Goal: Information Seeking & Learning: Check status

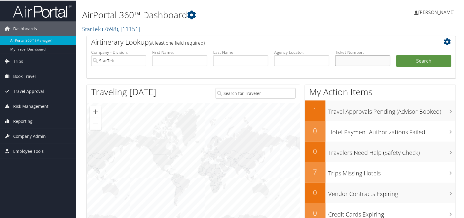
click at [363, 62] on input "text" at bounding box center [362, 60] width 55 height 11
paste input "0017308796486"
type input "0017308796486"
click at [417, 58] on button "Search" at bounding box center [423, 61] width 55 height 12
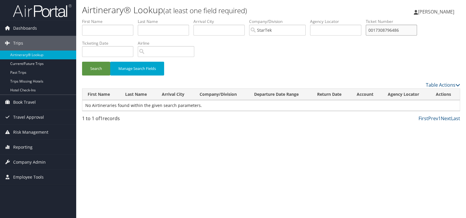
drag, startPoint x: 413, startPoint y: 30, endPoint x: 262, endPoint y: 22, distance: 151.5
click at [262, 18] on ul "First Name Last Name Departure City Arrival City Company/Division StarTek Airpo…" at bounding box center [271, 18] width 378 height 0
click at [108, 32] on input "text" at bounding box center [107, 30] width 51 height 11
click at [155, 30] on input "text" at bounding box center [163, 30] width 51 height 11
type input "hopkins"
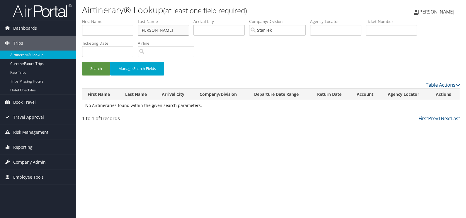
click at [82, 62] on button "Search" at bounding box center [96, 69] width 28 height 14
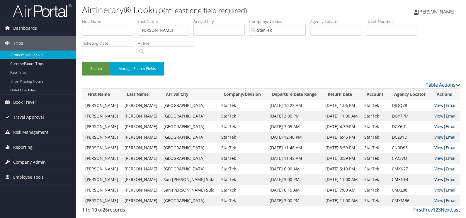
click at [434, 179] on link "View" at bounding box center [438, 179] width 9 height 6
drag, startPoint x: 176, startPoint y: 31, endPoint x: 179, endPoint y: 30, distance: 3.3
click at [176, 31] on input "hopkins" at bounding box center [163, 30] width 51 height 11
drag, startPoint x: 179, startPoint y: 30, endPoint x: 6, endPoint y: 28, distance: 173.6
click at [6, 28] on div "Dashboards AirPortal 360™ (Manager) My Travel Dashboard Trips Airtinerary® Look…" at bounding box center [233, 109] width 466 height 218
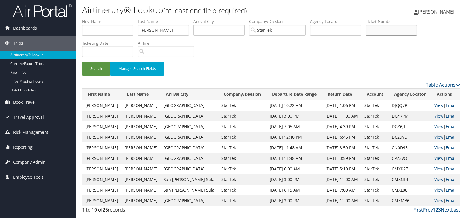
click at [384, 26] on input "text" at bounding box center [391, 30] width 51 height 11
type input "v"
drag, startPoint x: 381, startPoint y: 29, endPoint x: 349, endPoint y: 26, distance: 32.1
click at [349, 18] on ul "First Name Last Name hopkins Departure City Arrival City Company/Division StarT…" at bounding box center [271, 18] width 378 height 0
paste input "0017308796369"
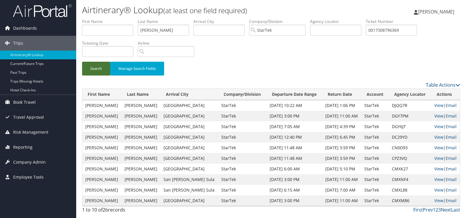
click at [91, 66] on button "Search" at bounding box center [96, 69] width 28 height 14
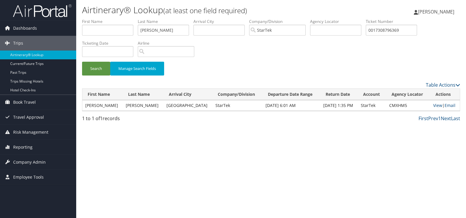
click at [397, 108] on td "CMXHM5" at bounding box center [408, 105] width 44 height 11
copy td "CMXHM5"
click at [434, 104] on link "View" at bounding box center [437, 105] width 9 height 6
drag, startPoint x: 417, startPoint y: 32, endPoint x: 319, endPoint y: 32, distance: 97.3
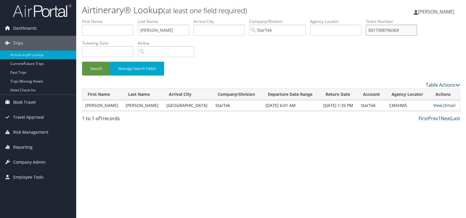
click at [319, 18] on ul "First Name Last Name hopkins Departure City Arrival City Company/Division StarT…" at bounding box center [271, 18] width 378 height 0
paste input "1697308806264"
click at [82, 62] on button "Search" at bounding box center [96, 69] width 28 height 14
click at [390, 106] on td "CMXL88" at bounding box center [409, 105] width 43 height 11
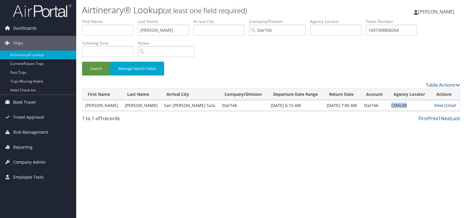
copy td "CMXL88"
click at [437, 104] on link "View" at bounding box center [438, 105] width 9 height 6
drag, startPoint x: 417, startPoint y: 34, endPoint x: 331, endPoint y: 22, distance: 86.8
click at [336, 18] on ul "First Name Last Name hopkins Departure City Arrival City Company/Division StarT…" at bounding box center [271, 18] width 378 height 0
type input "v"
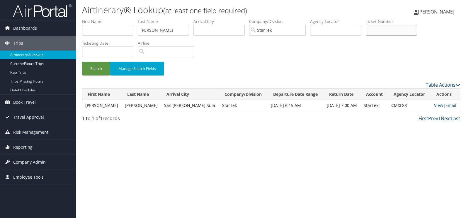
paste input "0017310988357"
type input "0017310988357"
drag, startPoint x: 164, startPoint y: 29, endPoint x: 52, endPoint y: 11, distance: 113.3
click at [41, 12] on div "Dashboards AirPortal 360™ (Manager) My Travel Dashboard Trips Airtinerary® Look…" at bounding box center [233, 109] width 466 height 218
click at [82, 62] on button "Search" at bounding box center [96, 69] width 28 height 14
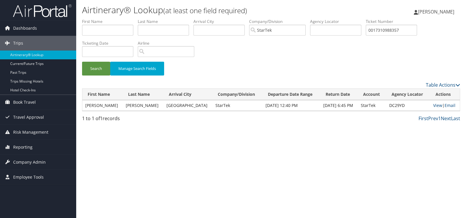
click at [395, 107] on td "DC29YD" at bounding box center [408, 105] width 44 height 11
copy td "DC29YD"
click at [434, 104] on link "View" at bounding box center [437, 105] width 9 height 6
drag, startPoint x: 409, startPoint y: 32, endPoint x: 276, endPoint y: 33, distance: 132.2
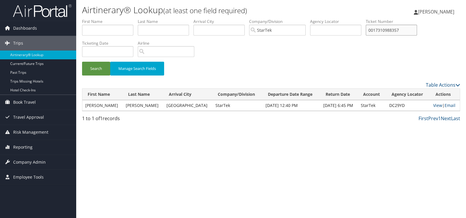
click at [276, 18] on ul "First Name Last Name Departure City Arrival City Company/Division StarTek Airpo…" at bounding box center [271, 18] width 378 height 0
click at [384, 30] on input "text" at bounding box center [391, 30] width 51 height 11
paste input "0167309093508"
click at [82, 62] on button "Search" at bounding box center [96, 69] width 28 height 14
click at [392, 106] on td "CQLPCY" at bounding box center [406, 105] width 46 height 11
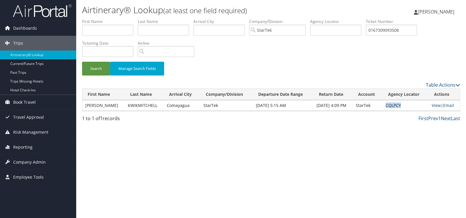
click at [392, 106] on td "CQLPCY" at bounding box center [406, 105] width 46 height 11
copy td "CQLPCY"
click at [433, 105] on link "View" at bounding box center [436, 105] width 9 height 6
drag, startPoint x: 411, startPoint y: 31, endPoint x: 266, endPoint y: 25, distance: 145.5
click at [266, 18] on ul "First Name Last Name Departure City Arrival City Company/Division StarTek Airpo…" at bounding box center [271, 18] width 378 height 0
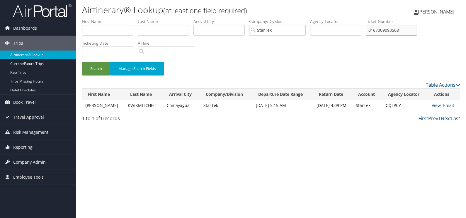
click at [402, 29] on input "0167309093508" at bounding box center [391, 30] width 51 height 11
drag, startPoint x: 410, startPoint y: 28, endPoint x: 324, endPoint y: 24, distance: 85.7
click at [324, 18] on ul "First Name Last Name Departure City Arrival City Company/Division StarTek Airpo…" at bounding box center [271, 18] width 378 height 0
paste input "11040511"
click at [82, 62] on button "Search" at bounding box center [96, 69] width 28 height 14
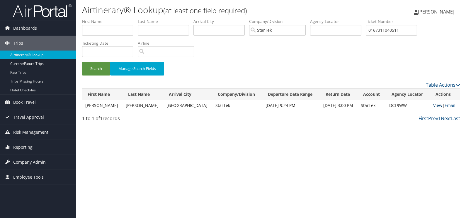
click at [435, 104] on link "View" at bounding box center [437, 105] width 9 height 6
click at [410, 32] on input "0167311040511" at bounding box center [391, 30] width 51 height 11
drag, startPoint x: 373, startPoint y: 31, endPoint x: 314, endPoint y: 29, distance: 59.5
click at [315, 18] on ul "First Name Last Name Departure City Arrival City Company/Division StarTek Airpo…" at bounding box center [271, 18] width 378 height 0
paste input "16019"
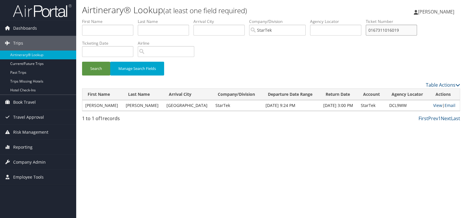
click at [82, 62] on button "Search" at bounding box center [96, 69] width 28 height 14
click at [395, 105] on td "D9MJ6F" at bounding box center [409, 105] width 44 height 11
copy td "D9MJ6F"
click at [436, 104] on link "View" at bounding box center [438, 105] width 9 height 6
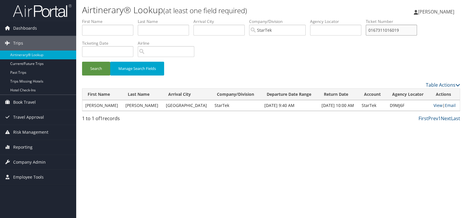
drag, startPoint x: 412, startPoint y: 31, endPoint x: 292, endPoint y: 31, distance: 120.2
click at [292, 18] on ul "First Name Last Name Departure City Arrival City Company/Division StarTek Airpo…" at bounding box center [271, 18] width 378 height 0
paste input "0811851"
click at [82, 62] on button "Search" at bounding box center [96, 69] width 28 height 14
click at [400, 103] on td "D9MJ6F" at bounding box center [409, 105] width 44 height 11
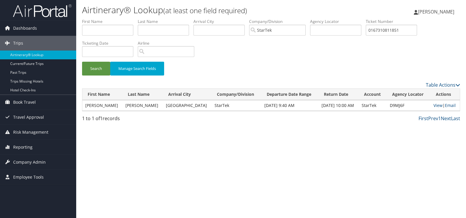
click at [400, 103] on td "D9MJ6F" at bounding box center [409, 105] width 44 height 11
click at [396, 104] on td "D9MJ6F" at bounding box center [409, 105] width 44 height 11
copy td "D9MJ6F"
drag, startPoint x: 416, startPoint y: 28, endPoint x: 220, endPoint y: 7, distance: 197.6
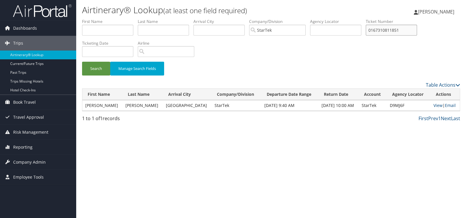
click at [220, 7] on div "Airtinerary® Lookup (at least one field required) Mark Anthony Esteban Mark Ant…" at bounding box center [271, 109] width 390 height 218
paste input "017311268697"
type input "0017311268697"
click at [82, 62] on button "Search" at bounding box center [96, 69] width 28 height 14
click at [396, 106] on td "DFSB1J" at bounding box center [409, 105] width 44 height 11
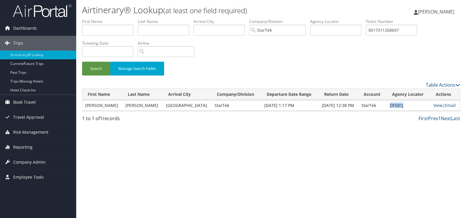
click at [396, 106] on td "DFSB1J" at bounding box center [409, 105] width 44 height 11
copy td "DFSB1J"
click at [436, 106] on link "View" at bounding box center [438, 105] width 9 height 6
drag, startPoint x: 413, startPoint y: 30, endPoint x: 380, endPoint y: 28, distance: 33.2
click at [380, 29] on input "0017311268697" at bounding box center [391, 30] width 51 height 11
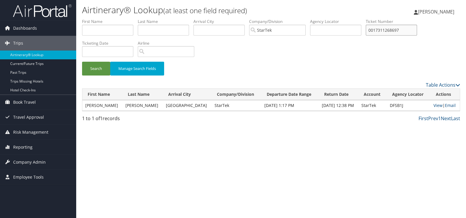
click at [416, 29] on input "0017311268697" at bounding box center [391, 30] width 51 height 11
drag, startPoint x: 418, startPoint y: 30, endPoint x: 260, endPoint y: 25, distance: 157.5
click at [260, 18] on ul "First Name Last Name Departure City Arrival City Company/Division StarTek Airpo…" at bounding box center [271, 18] width 378 height 0
click at [166, 32] on input "text" at bounding box center [163, 30] width 51 height 11
type input "mercado"
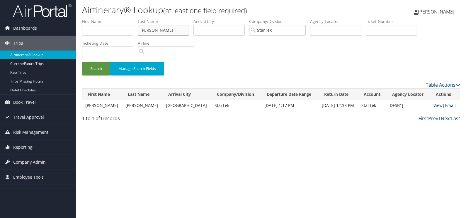
click at [82, 62] on button "Search" at bounding box center [96, 69] width 28 height 14
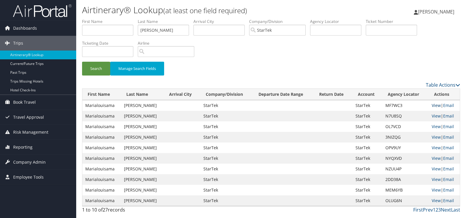
click at [434, 106] on link "View" at bounding box center [436, 105] width 9 height 6
click at [107, 32] on input "text" at bounding box center [107, 30] width 51 height 11
drag, startPoint x: 300, startPoint y: 71, endPoint x: 293, endPoint y: 75, distance: 7.9
click at [300, 71] on div "Search Manage Search Fields" at bounding box center [271, 72] width 387 height 20
click at [447, 210] on link "Next" at bounding box center [446, 209] width 10 height 6
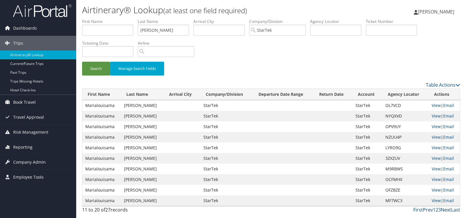
click at [446, 211] on link "Next" at bounding box center [446, 209] width 10 height 6
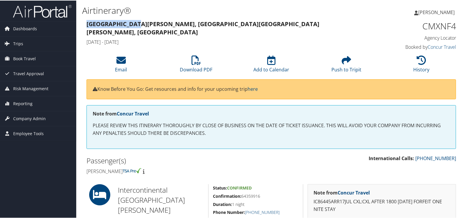
drag, startPoint x: 138, startPoint y: 24, endPoint x: 85, endPoint y: 25, distance: 52.8
click at [85, 24] on div "[GEOGRAPHIC_DATA][PERSON_NAME], [GEOGRAPHIC_DATA] [GEOGRAPHIC_DATA][PERSON_NAME…" at bounding box center [224, 32] width 284 height 29
copy strong "[GEOGRAPHIC_DATA][PERSON_NAME],"
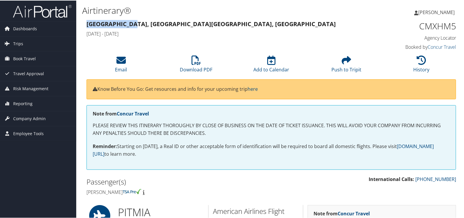
drag, startPoint x: 132, startPoint y: 24, endPoint x: 88, endPoint y: 26, distance: 44.9
click at [88, 26] on strong "Pittsburgh, PA Miami, FL" at bounding box center [210, 23] width 249 height 8
copy strong "Pittsburgh, PA"
drag, startPoint x: 169, startPoint y: 25, endPoint x: 139, endPoint y: 24, distance: 30.8
click at [139, 24] on h3 "Pittsburgh, PA Miami, FL" at bounding box center [223, 23] width 275 height 8
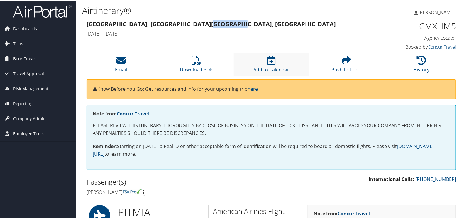
copy strong "Miami, FL"
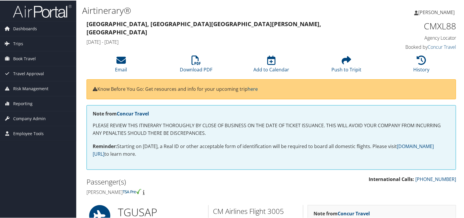
click at [180, 42] on div "Tegucigalpa, Honduras San Pedro Sula, Honduras Thu 17 Jul 2025 - Thu 17 Jul 202…" at bounding box center [271, 34] width 378 height 33
drag, startPoint x: 126, startPoint y: 24, endPoint x: 87, endPoint y: 22, distance: 38.5
click at [87, 22] on strong "Tegucigalpa, Honduras San Pedro Sula, Honduras" at bounding box center [203, 27] width 235 height 16
copy strong "Tegucigalpa"
drag, startPoint x: 215, startPoint y: 24, endPoint x: 191, endPoint y: 25, distance: 24.1
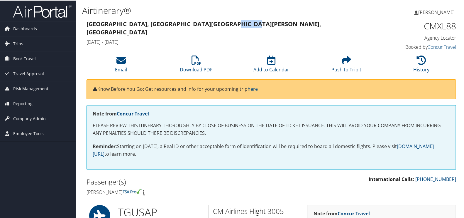
click at [191, 25] on strong "Tegucigalpa, Honduras San Pedro Sula, Honduras" at bounding box center [203, 27] width 235 height 16
copy strong "ro Sul"
drag, startPoint x: 217, startPoint y: 24, endPoint x: 167, endPoint y: 25, distance: 49.8
click at [167, 25] on strong "Tegucigalpa, Honduras San Pedro Sula, Honduras" at bounding box center [203, 27] width 235 height 16
copy strong "San Pedro Sula"
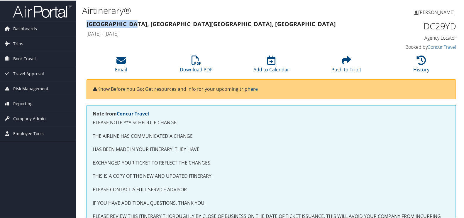
drag, startPoint x: 133, startPoint y: 26, endPoint x: 86, endPoint y: 22, distance: 47.3
click at [86, 22] on div "[GEOGRAPHIC_DATA], [GEOGRAPHIC_DATA] [GEOGRAPHIC_DATA], [GEOGRAPHIC_DATA] [DATE…" at bounding box center [224, 28] width 284 height 21
copy strong "[GEOGRAPHIC_DATA], [GEOGRAPHIC_DATA]"
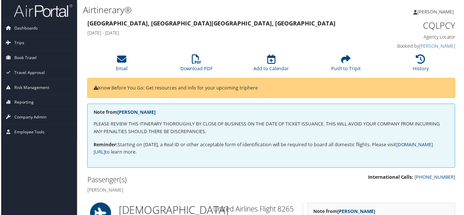
click at [104, 24] on strong "[GEOGRAPHIC_DATA], [GEOGRAPHIC_DATA] [GEOGRAPHIC_DATA], [GEOGRAPHIC_DATA]" at bounding box center [210, 23] width 249 height 8
click at [104, 24] on strong "Halifax, Canada Comayagua, Honduras" at bounding box center [210, 23] width 249 height 8
copy strong "Halifax"
click at [156, 25] on strong "Halifax, Canada Comayagua, Honduras" at bounding box center [210, 23] width 249 height 8
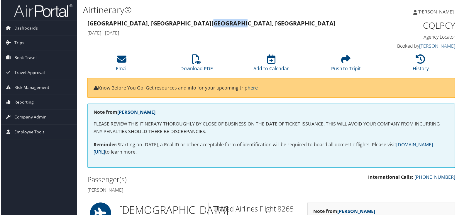
copy strong "Comayagua"
drag, startPoint x: 150, startPoint y: 192, endPoint x: 76, endPoint y: 193, distance: 73.6
copy h4 "Shelley may Kwikmitchell"
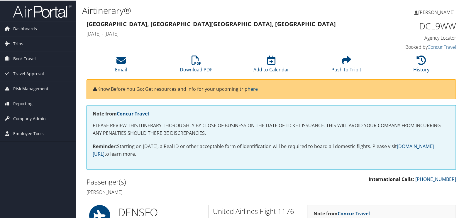
click at [431, 25] on h1 "DCL9WW" at bounding box center [413, 25] width 86 height 12
copy h1 "DCL9WW"
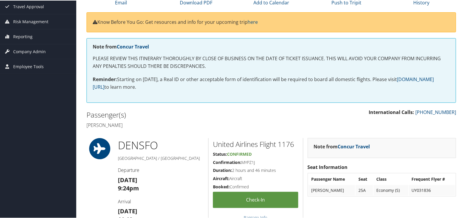
scroll to position [73, 0]
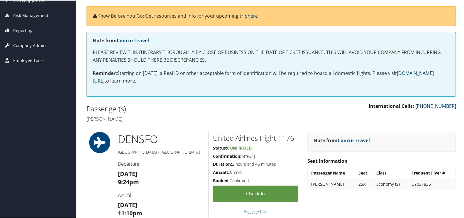
drag, startPoint x: 141, startPoint y: 120, endPoint x: 86, endPoint y: 120, distance: 55.4
click at [86, 120] on div "Passenger(s) Michael adam Lannon" at bounding box center [176, 113] width 189 height 22
copy h4 "[PERSON_NAME]"
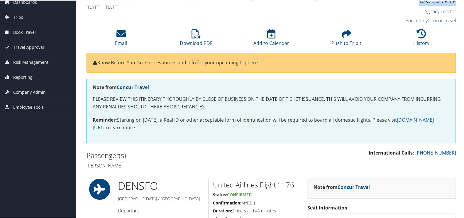
scroll to position [0, 0]
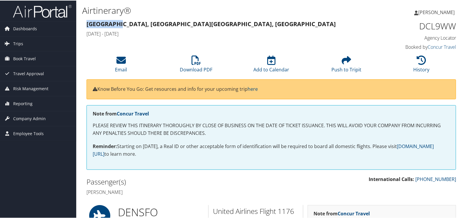
drag, startPoint x: 121, startPoint y: 26, endPoint x: 85, endPoint y: 23, distance: 35.6
click at [85, 23] on div "Denver, CO Manila, Philippines Sun 21 Sep 2025 - Fri 26 Sep 2025" at bounding box center [224, 28] width 284 height 21
copy strong "[GEOGRAPHIC_DATA], [GEOGRAPHIC_DATA]"
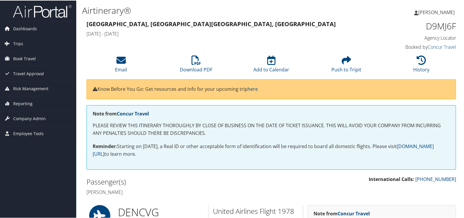
drag, startPoint x: 41, startPoint y: 27, endPoint x: 172, endPoint y: 44, distance: 132.2
click at [172, 44] on div "[GEOGRAPHIC_DATA], [GEOGRAPHIC_DATA] [GEOGRAPHIC_DATA], [GEOGRAPHIC_DATA] [DATE…" at bounding box center [271, 34] width 378 height 33
drag, startPoint x: 121, startPoint y: 25, endPoint x: 86, endPoint y: 25, distance: 34.9
click at [86, 25] on div "[GEOGRAPHIC_DATA], [GEOGRAPHIC_DATA] [GEOGRAPHIC_DATA], [GEOGRAPHIC_DATA] [DATE…" at bounding box center [224, 28] width 284 height 21
copy strong "[GEOGRAPHIC_DATA], [GEOGRAPHIC_DATA]"
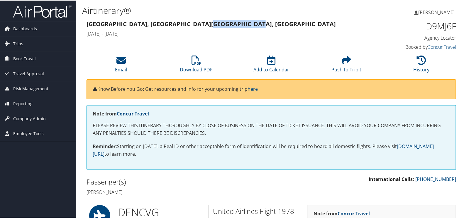
drag, startPoint x: 173, startPoint y: 25, endPoint x: 126, endPoint y: 26, distance: 46.9
click at [126, 26] on h3 "[GEOGRAPHIC_DATA], [GEOGRAPHIC_DATA] [GEOGRAPHIC_DATA], [GEOGRAPHIC_DATA]" at bounding box center [223, 23] width 275 height 8
copy strong "[GEOGRAPHIC_DATA], [GEOGRAPHIC_DATA]"
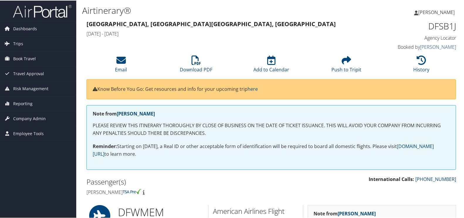
drag, startPoint x: 155, startPoint y: 191, endPoint x: 84, endPoint y: 193, distance: 71.3
click at [84, 193] on div "Passenger(s) [PERSON_NAME]" at bounding box center [176, 186] width 189 height 22
copy h4 "[PERSON_NAME]"
drag, startPoint x: 120, startPoint y: 23, endPoint x: 87, endPoint y: 22, distance: 33.4
click at [87, 22] on strong "[GEOGRAPHIC_DATA], [GEOGRAPHIC_DATA] [GEOGRAPHIC_DATA], [GEOGRAPHIC_DATA]" at bounding box center [210, 23] width 249 height 8
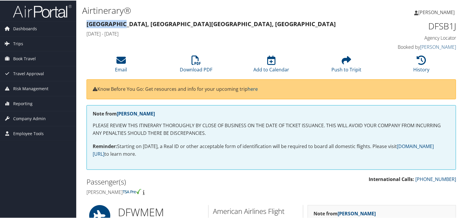
copy strong "[GEOGRAPHIC_DATA], [GEOGRAPHIC_DATA]"
drag, startPoint x: 164, startPoint y: 22, endPoint x: 122, endPoint y: 26, distance: 42.7
click at [122, 26] on h3 "Dallas, TX Memphis, TN" at bounding box center [223, 23] width 275 height 8
copy strong "Memphis, TN"
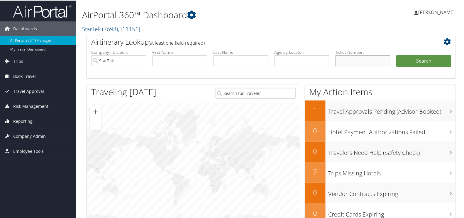
click at [358, 56] on input "text" at bounding box center [362, 60] width 55 height 11
paste input "0017309567795"
type input "0017309567795"
click at [396, 55] on button "Search" at bounding box center [423, 61] width 55 height 12
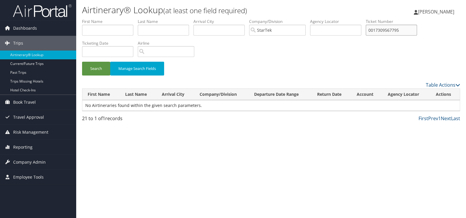
drag, startPoint x: 414, startPoint y: 30, endPoint x: 319, endPoint y: 30, distance: 94.7
click at [319, 18] on ul "First Name Last Name Departure City Arrival City Company/Division StarTek Airpo…" at bounding box center [271, 18] width 378 height 0
paste input "KINMIA"
type input "K"
click at [387, 28] on input "text" at bounding box center [391, 30] width 51 height 11
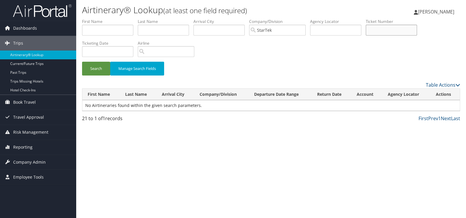
paste input "0167310410312"
click at [82, 62] on button "Search" at bounding box center [96, 69] width 28 height 14
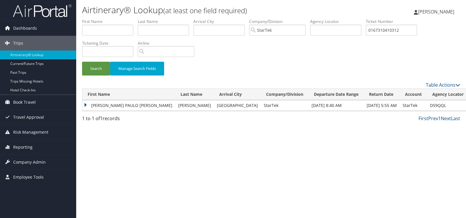
click at [427, 102] on td "D59QQL" at bounding box center [448, 105] width 42 height 11
click at [427, 104] on td "D59QQL" at bounding box center [448, 105] width 42 height 11
copy td "D59QQL"
click at [427, 104] on td "D59QQL" at bounding box center [448, 105] width 42 height 11
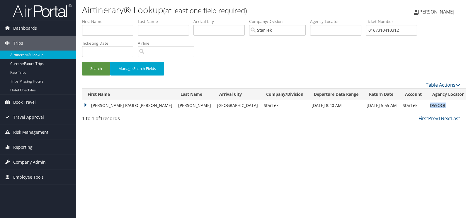
click at [427, 104] on td "D59QQL" at bounding box center [448, 105] width 42 height 11
click at [453, 119] on link "Last" at bounding box center [455, 118] width 9 height 6
click at [427, 106] on td "D59QQL" at bounding box center [448, 105] width 42 height 11
click at [436, 106] on td "D59QQL" at bounding box center [448, 105] width 42 height 11
click at [87, 104] on td "[PERSON_NAME] PAULO [PERSON_NAME]" at bounding box center [128, 105] width 93 height 11
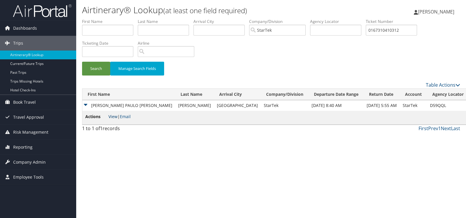
click at [112, 117] on link "View" at bounding box center [112, 116] width 9 height 6
drag, startPoint x: 418, startPoint y: 28, endPoint x: 228, endPoint y: 23, distance: 189.7
click at [229, 18] on ul "First Name Last Name Departure City Arrival City Company/Division StarTek Airpo…" at bounding box center [271, 18] width 378 height 0
paste input "017310410310"
click at [82, 62] on button "Search" at bounding box center [96, 69] width 28 height 14
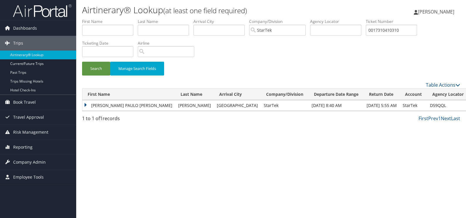
click at [427, 103] on td "D59QQL" at bounding box center [448, 105] width 42 height 11
copy td "D59QQL"
drag, startPoint x: 414, startPoint y: 31, endPoint x: 239, endPoint y: 28, distance: 175.3
click at [239, 18] on ul "First Name Last Name Departure City Arrival City Company/Division StarTek Airpo…" at bounding box center [271, 18] width 378 height 0
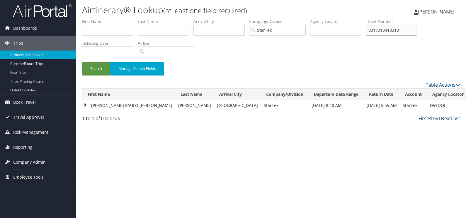
paste input "167310674543"
click at [82, 62] on button "Search" at bounding box center [96, 69] width 28 height 14
click at [427, 104] on td "D59QQL" at bounding box center [448, 105] width 42 height 11
copy td "D59QQL"
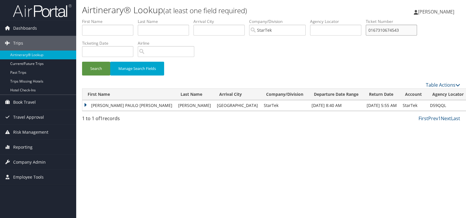
drag, startPoint x: 409, startPoint y: 31, endPoint x: 284, endPoint y: 33, distance: 124.9
click at [284, 18] on ul "First Name Last Name Departure City Arrival City Company/Division StarTek Airpo…" at bounding box center [271, 18] width 378 height 0
paste input "017309559325"
type input "0017309559325"
click at [82, 62] on button "Search" at bounding box center [96, 69] width 28 height 14
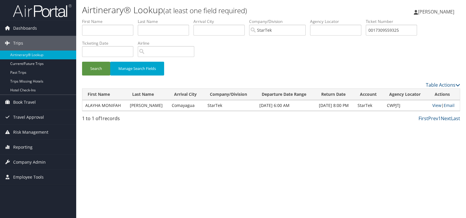
click at [388, 104] on td "CWPJTJ" at bounding box center [406, 105] width 45 height 11
copy td "CWPJTJ"
click at [436, 106] on link "View" at bounding box center [436, 105] width 9 height 6
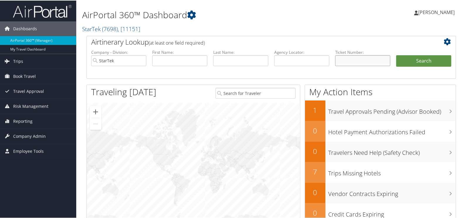
click at [349, 60] on input "text" at bounding box center [362, 60] width 55 height 11
paste input "0167311245415"
type input "0167311245415"
click at [396, 55] on button "Search" at bounding box center [423, 61] width 55 height 12
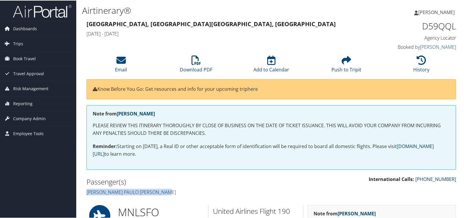
drag, startPoint x: 167, startPoint y: 191, endPoint x: 76, endPoint y: 193, distance: 90.9
copy h4 "Juan paulo lorenzo elordi Reyes"
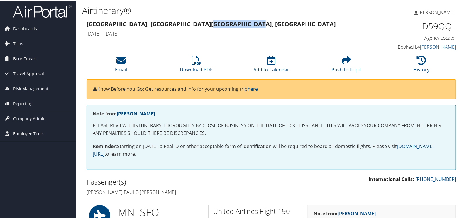
drag, startPoint x: 154, startPoint y: 23, endPoint x: 200, endPoint y: 21, distance: 46.1
click at [201, 21] on h3 "Manila, Philippines Cincinnati, OH" at bounding box center [223, 23] width 275 height 8
copy strong "Cincinnati, OH"
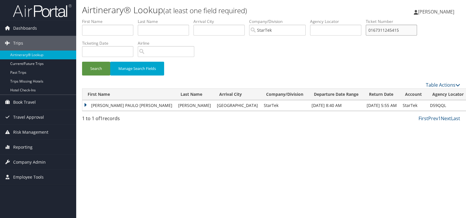
drag, startPoint x: 413, startPoint y: 34, endPoint x: 291, endPoint y: 23, distance: 122.4
click at [291, 18] on ul "First Name Last Name Departure City Arrival City Company/Division StarTek Airpo…" at bounding box center [271, 18] width 378 height 0
paste input "017309567796"
type input "0017309567796"
click at [82, 62] on button "Search" at bounding box center [96, 69] width 28 height 14
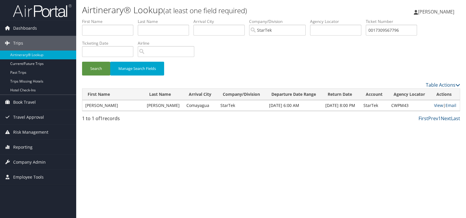
click at [403, 107] on td "CWPM43" at bounding box center [409, 105] width 43 height 11
copy td "CWPM43"
click at [438, 106] on link "View" at bounding box center [438, 105] width 9 height 6
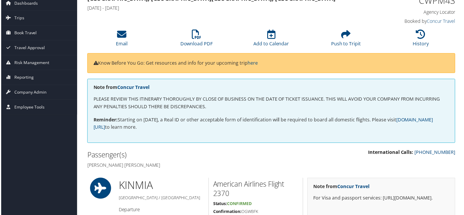
scroll to position [36, 0]
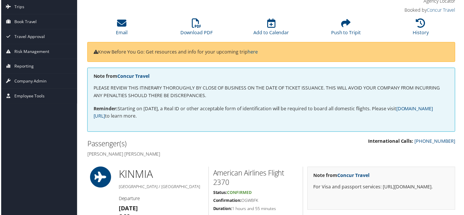
drag, startPoint x: 166, startPoint y: 154, endPoint x: 82, endPoint y: 156, distance: 84.2
click at [82, 156] on div "Passenger(s) Harrington claude Moncrieffe" at bounding box center [176, 149] width 189 height 22
copy h4 "Harrington claude Moncrieffe"
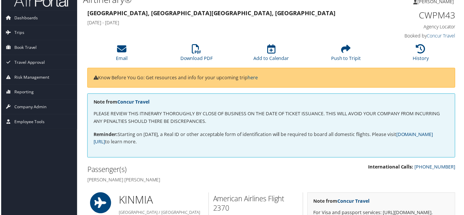
scroll to position [0, 0]
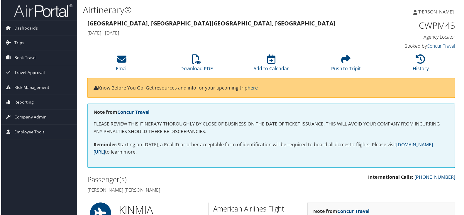
click at [103, 23] on strong "Kingston, Jamaica Comayagua, Honduras" at bounding box center [210, 23] width 249 height 8
copy strong "Kingston"
